Goal: Information Seeking & Learning: Find specific fact

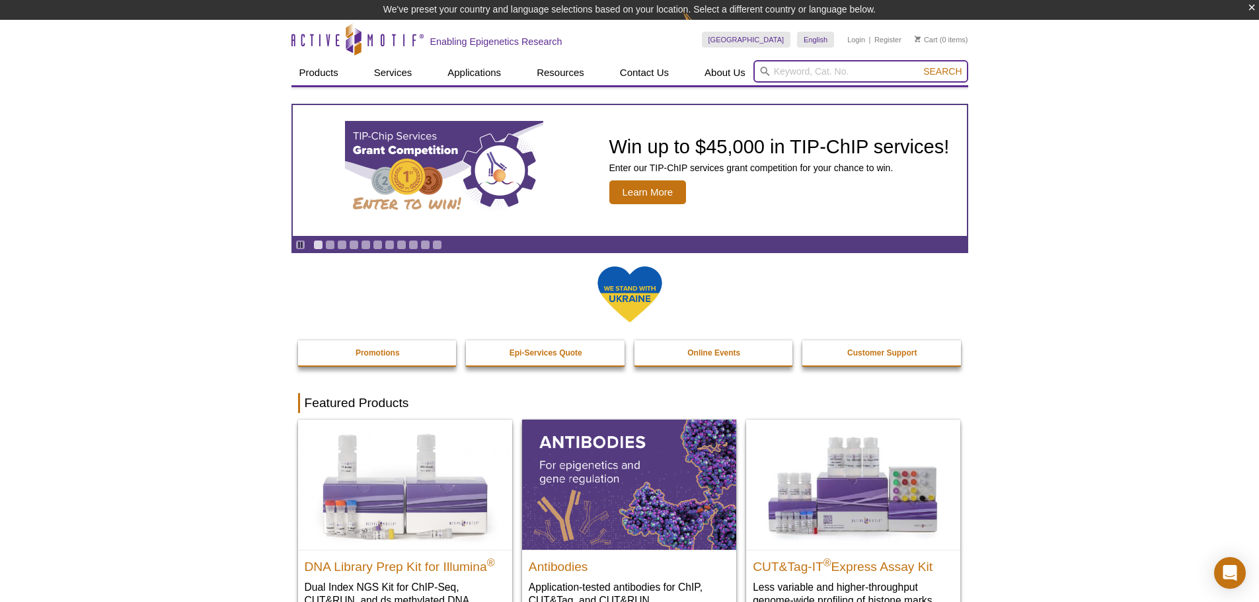
click at [814, 77] on input "search" at bounding box center [860, 71] width 215 height 22
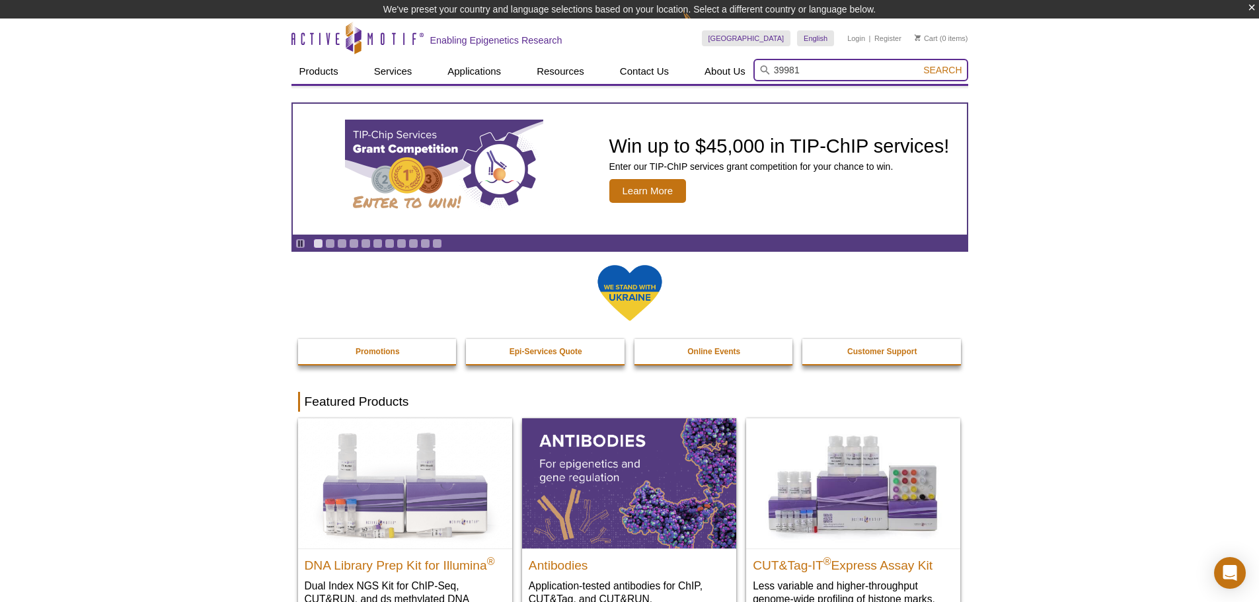
type input "39981"
click at [919, 64] on button "Search" at bounding box center [942, 70] width 46 height 12
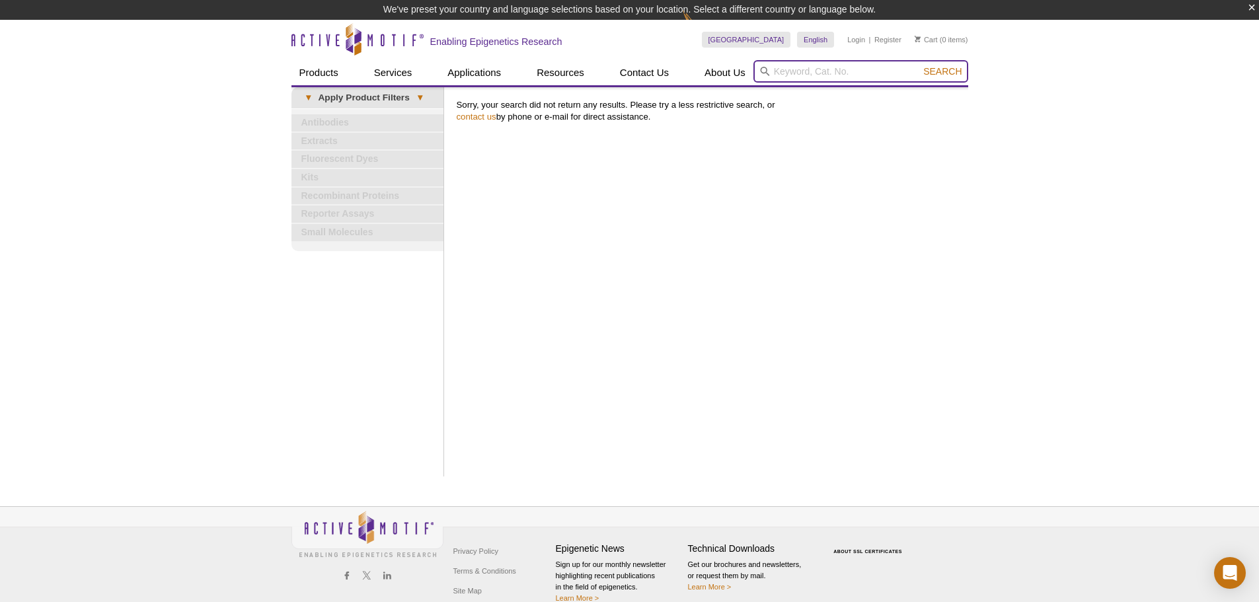
click at [812, 70] on input "search" at bounding box center [860, 71] width 215 height 22
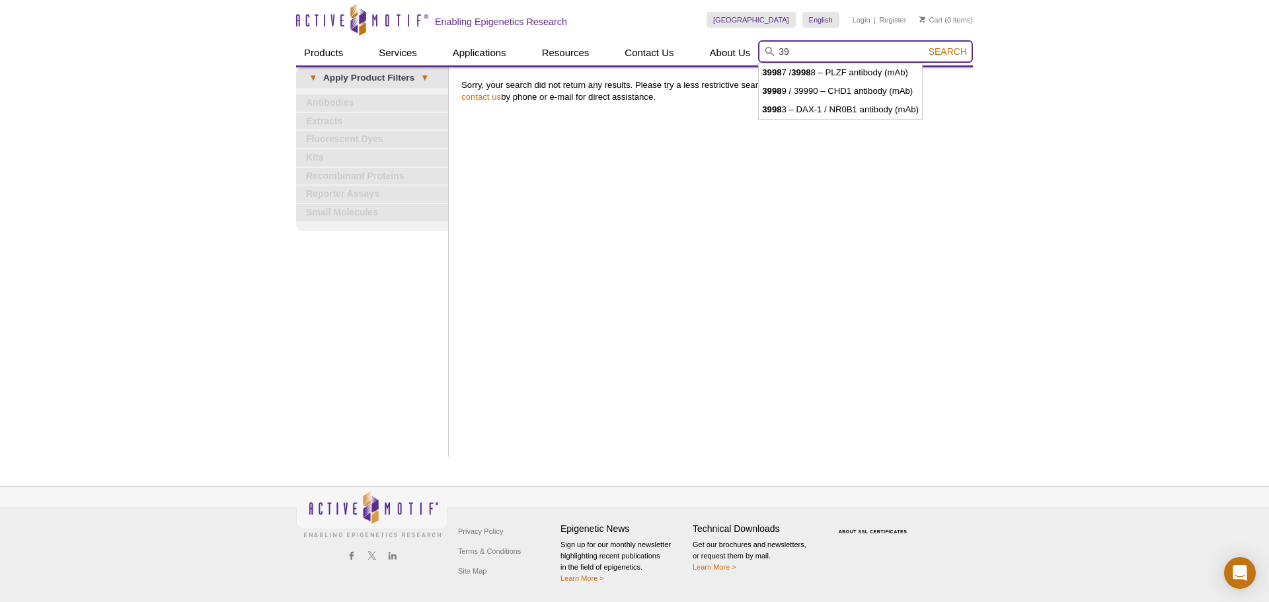
type input "3"
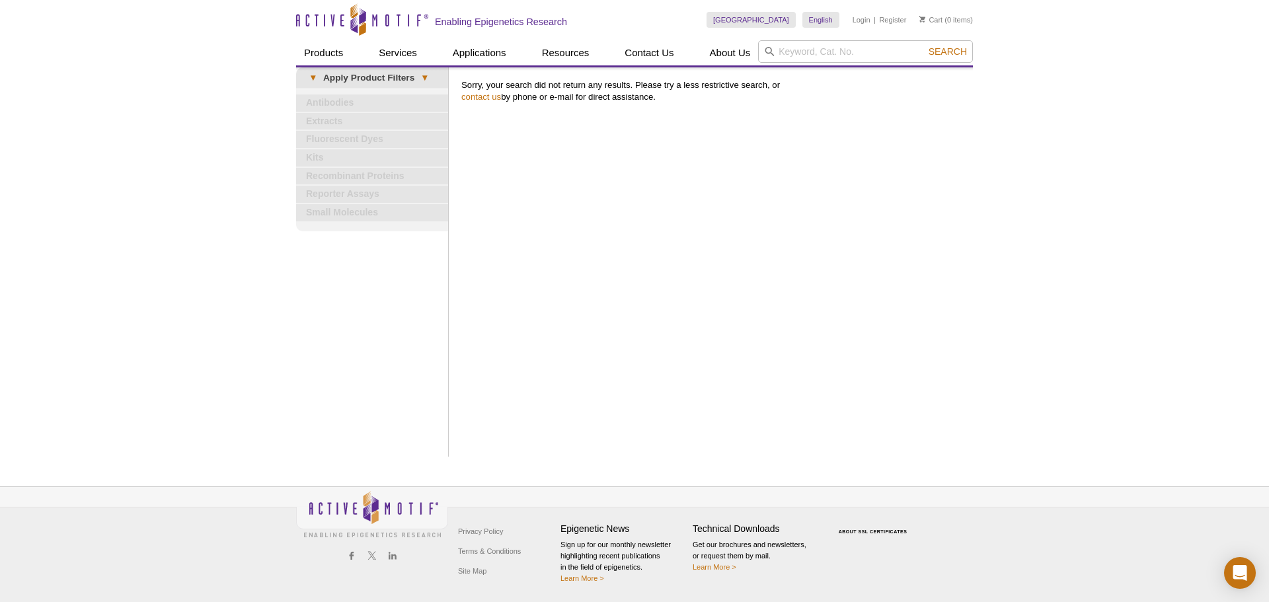
click at [817, 37] on div "France Australia Austria Belgium Brazil Canada China Czech Republic Denmark Fin…" at bounding box center [840, 20] width 266 height 40
click at [816, 42] on input "search" at bounding box center [865, 51] width 215 height 22
click at [795, 52] on input "search" at bounding box center [865, 51] width 215 height 22
type input "39662"
click at [925, 46] on button "Search" at bounding box center [948, 52] width 46 height 12
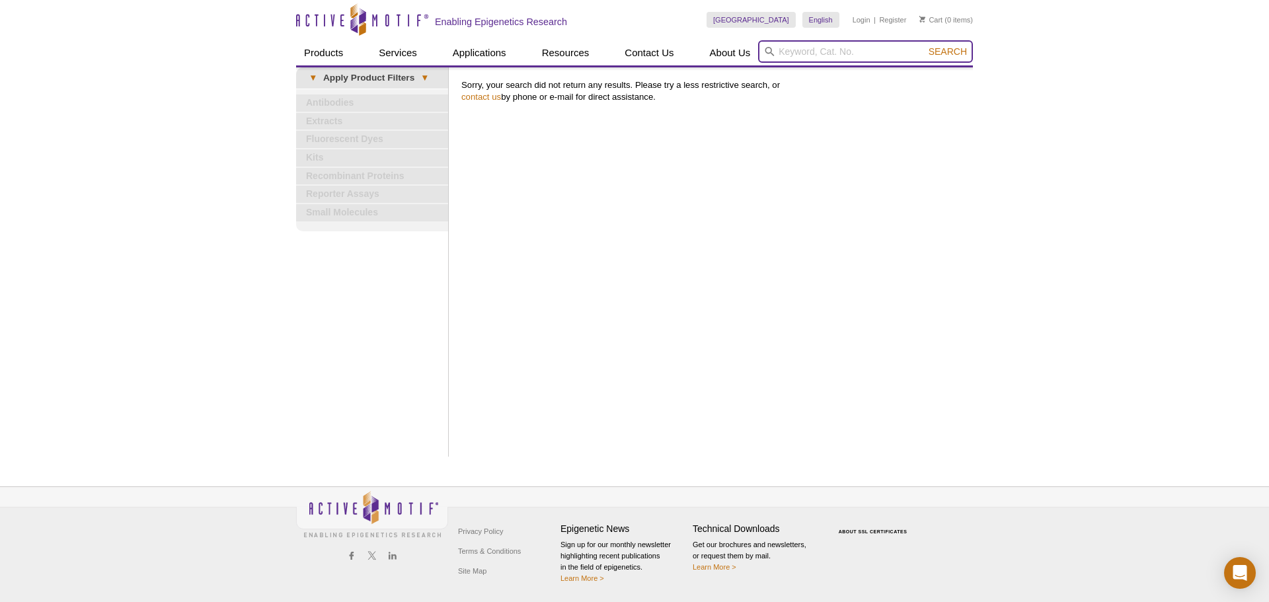
click at [820, 52] on input "search" at bounding box center [865, 51] width 215 height 22
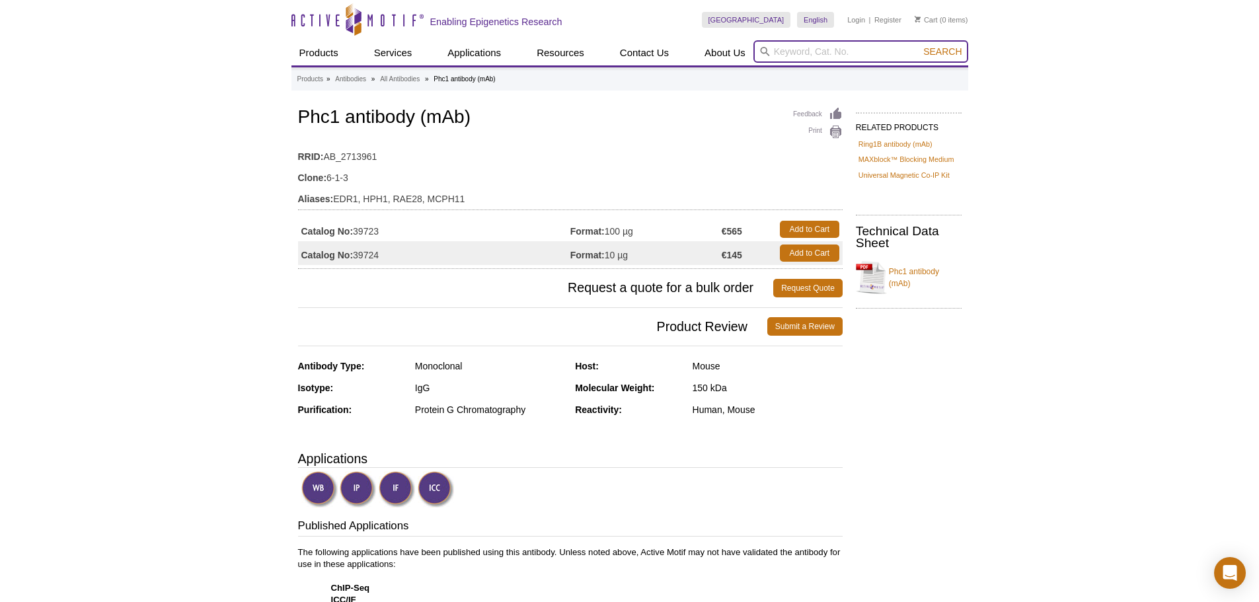
click at [814, 48] on input "search" at bounding box center [860, 51] width 215 height 22
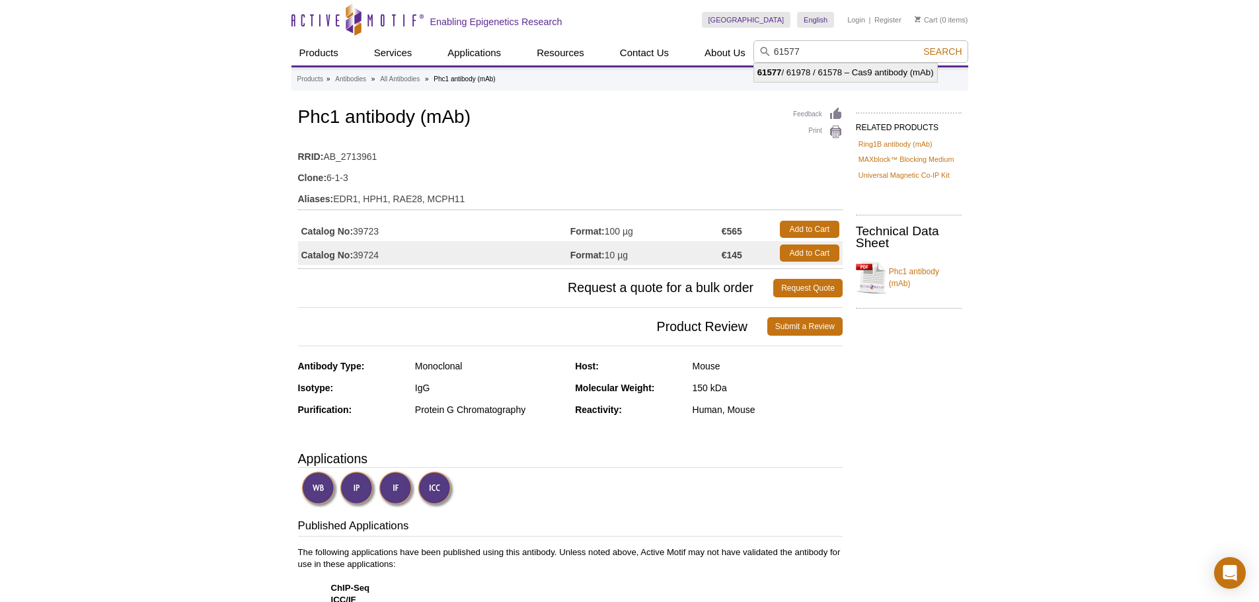
click at [810, 74] on li "61577 / 61978 / 61578 – Cas9 antibody (mAb)" at bounding box center [845, 72] width 183 height 19
type input "61577 / 61978 / 61578 – Cas9 antibody (mAb)"
click at [954, 46] on span "Search" at bounding box center [942, 51] width 38 height 11
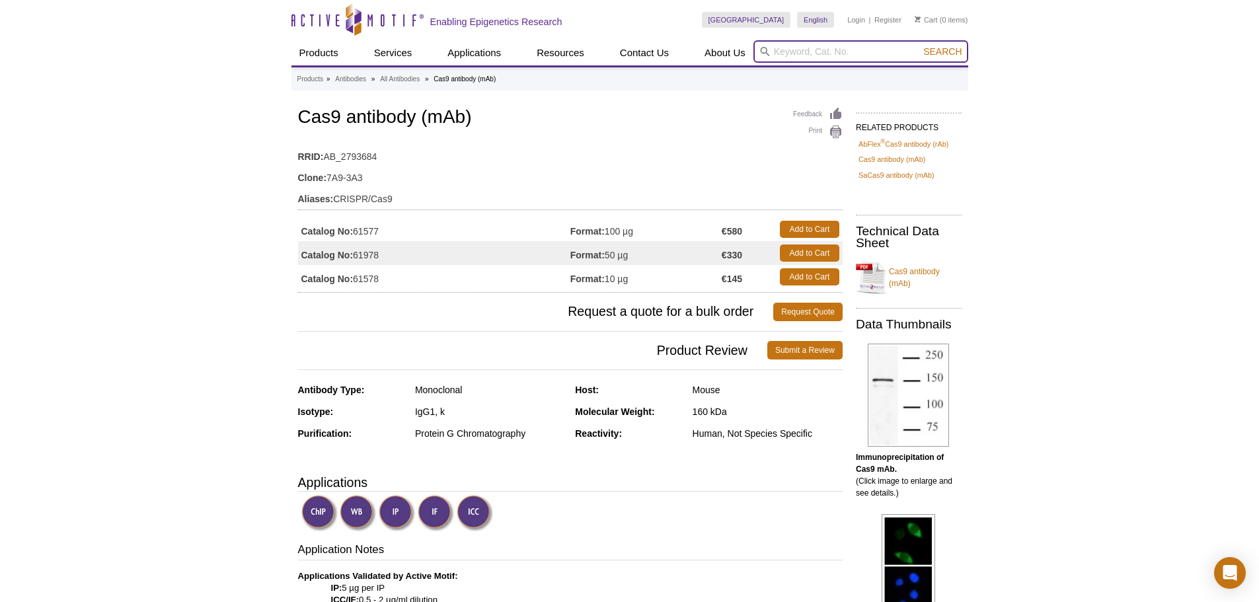
click at [876, 52] on input "search" at bounding box center [860, 51] width 215 height 22
click at [919, 46] on button "Search" at bounding box center [942, 52] width 46 height 12
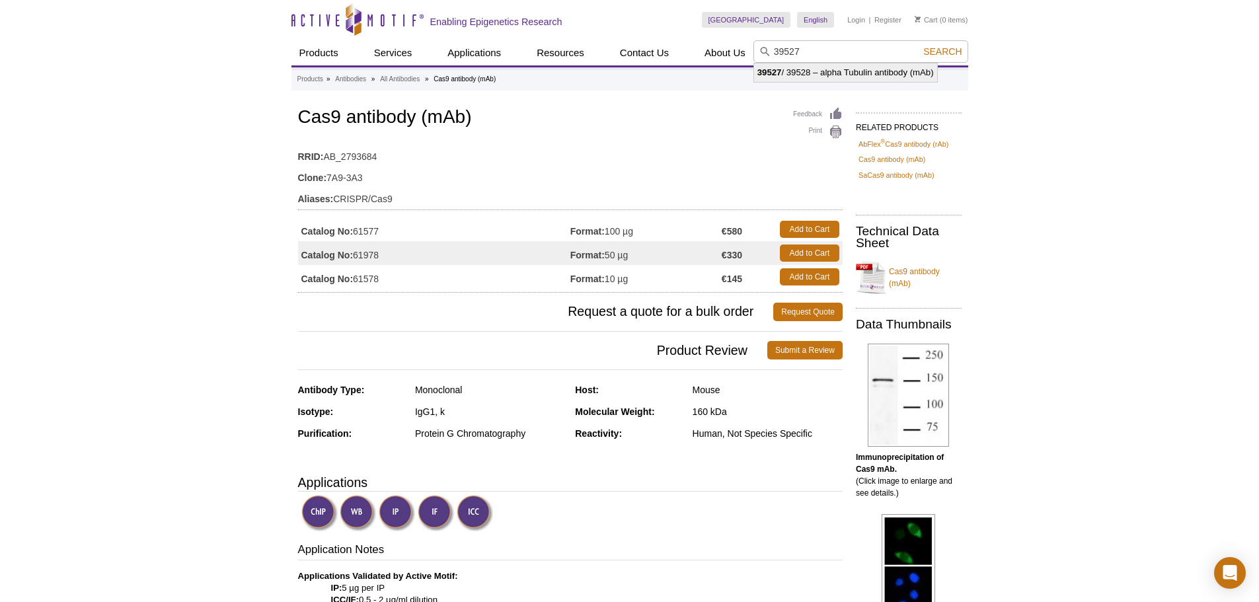
click at [850, 74] on li "39527 / 39528 – alpha Tubulin antibody (mAb)" at bounding box center [845, 72] width 183 height 19
type input "39527 / 39528 – alpha Tubulin antibody (mAb)"
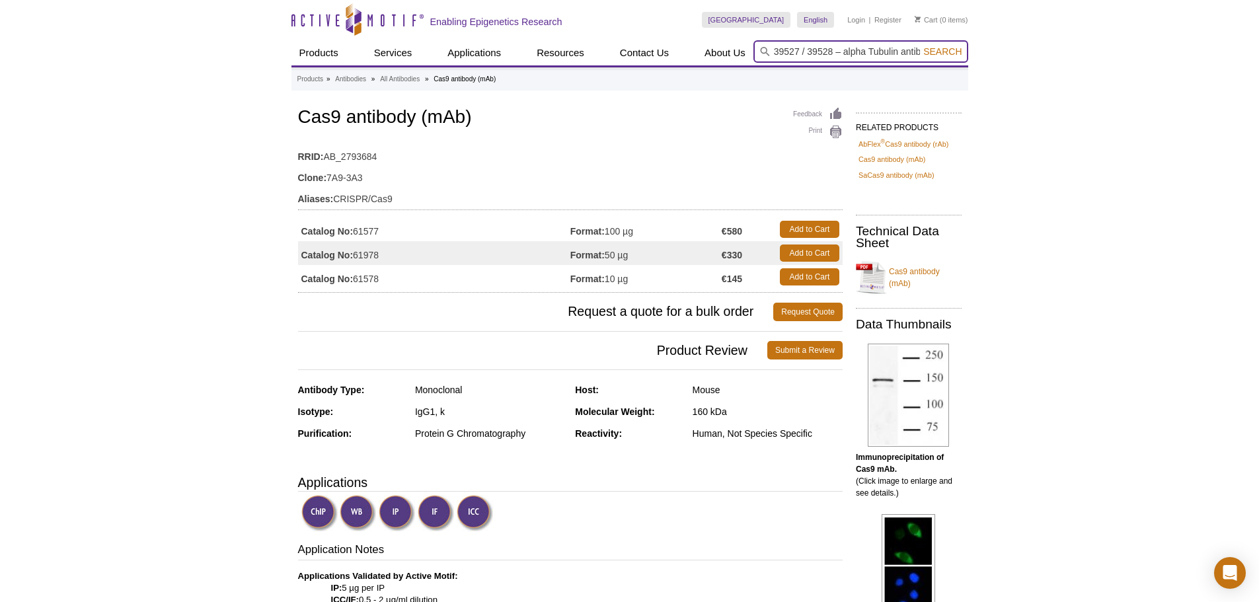
scroll to position [0, 44]
click at [919, 46] on button "Search" at bounding box center [942, 52] width 46 height 12
click at [945, 48] on span "Search" at bounding box center [942, 51] width 38 height 11
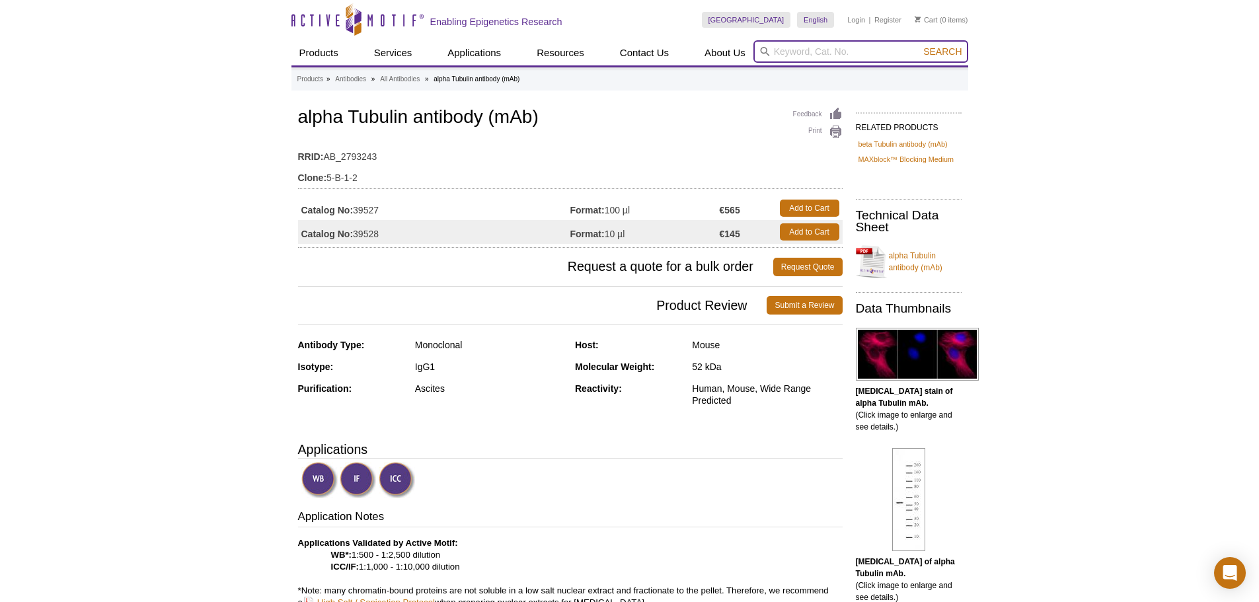
click at [830, 46] on input "search" at bounding box center [860, 51] width 215 height 22
click at [919, 46] on button "Search" at bounding box center [942, 52] width 46 height 12
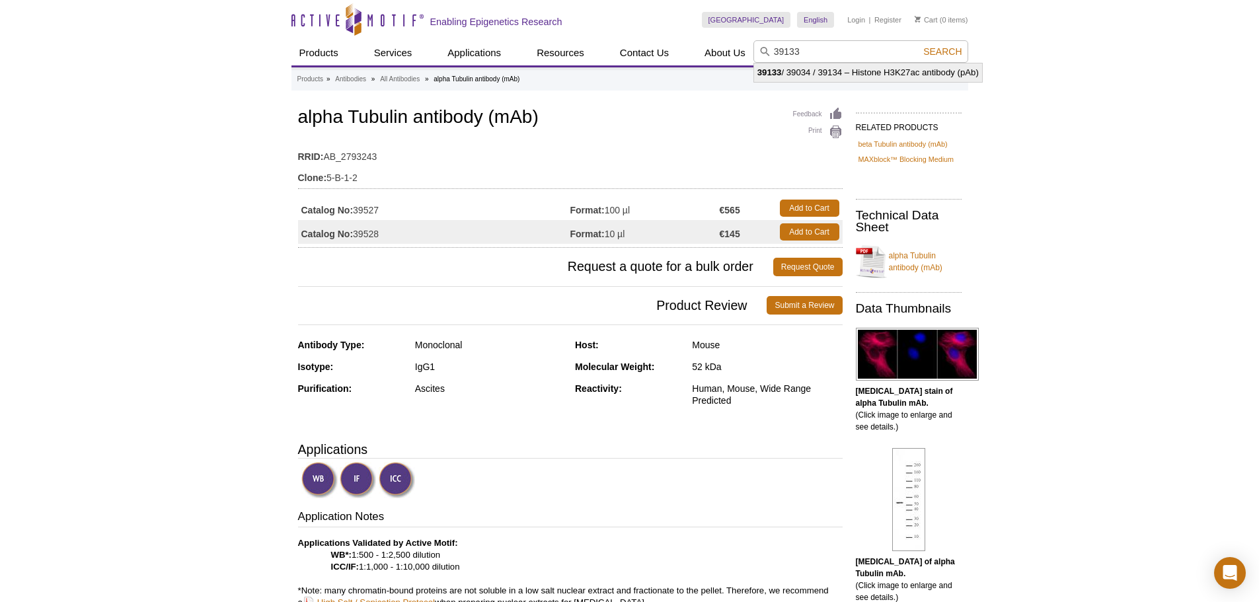
click at [782, 71] on li "39133 / 39034 / 39134 – Histone H3K27ac antibody (pAb)" at bounding box center [868, 72] width 228 height 19
type input "39133 / 39034 / 39134 – Histone H3K27ac antibody (pAb)"
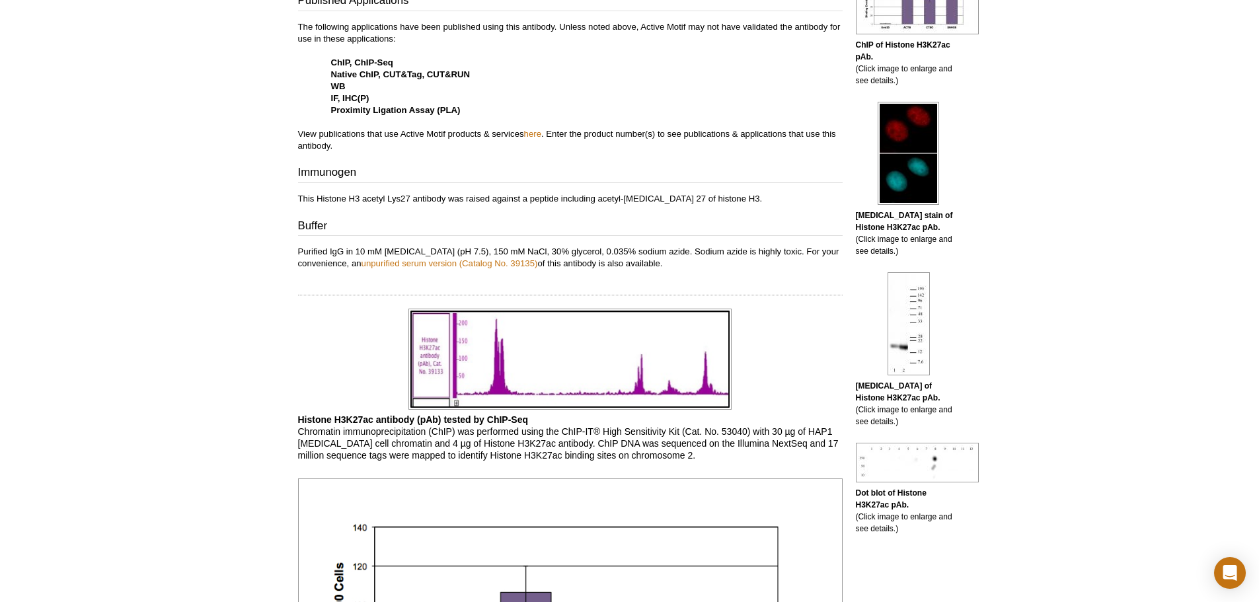
scroll to position [529, 0]
